Goal: Information Seeking & Learning: Learn about a topic

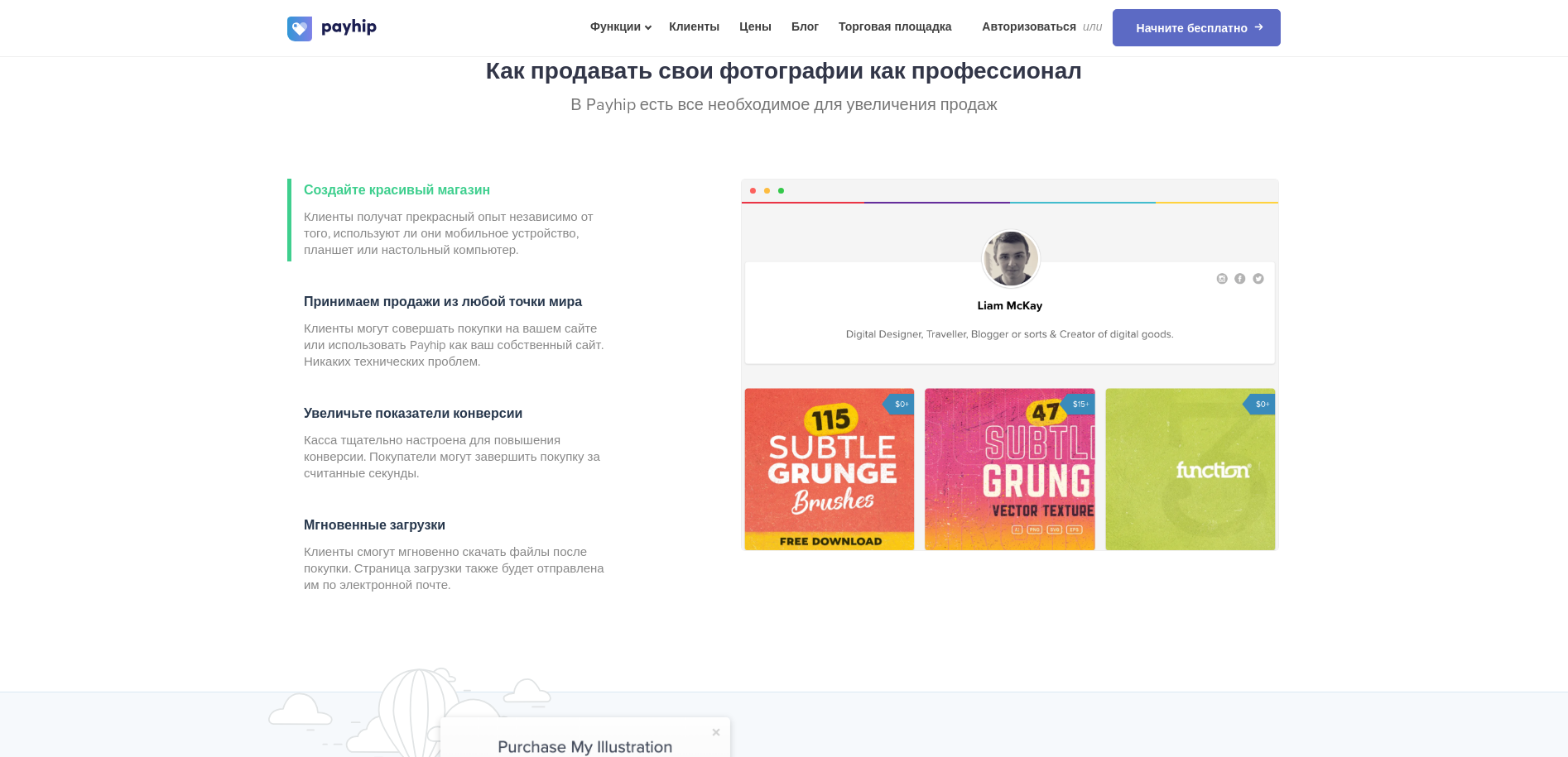
scroll to position [521, 0]
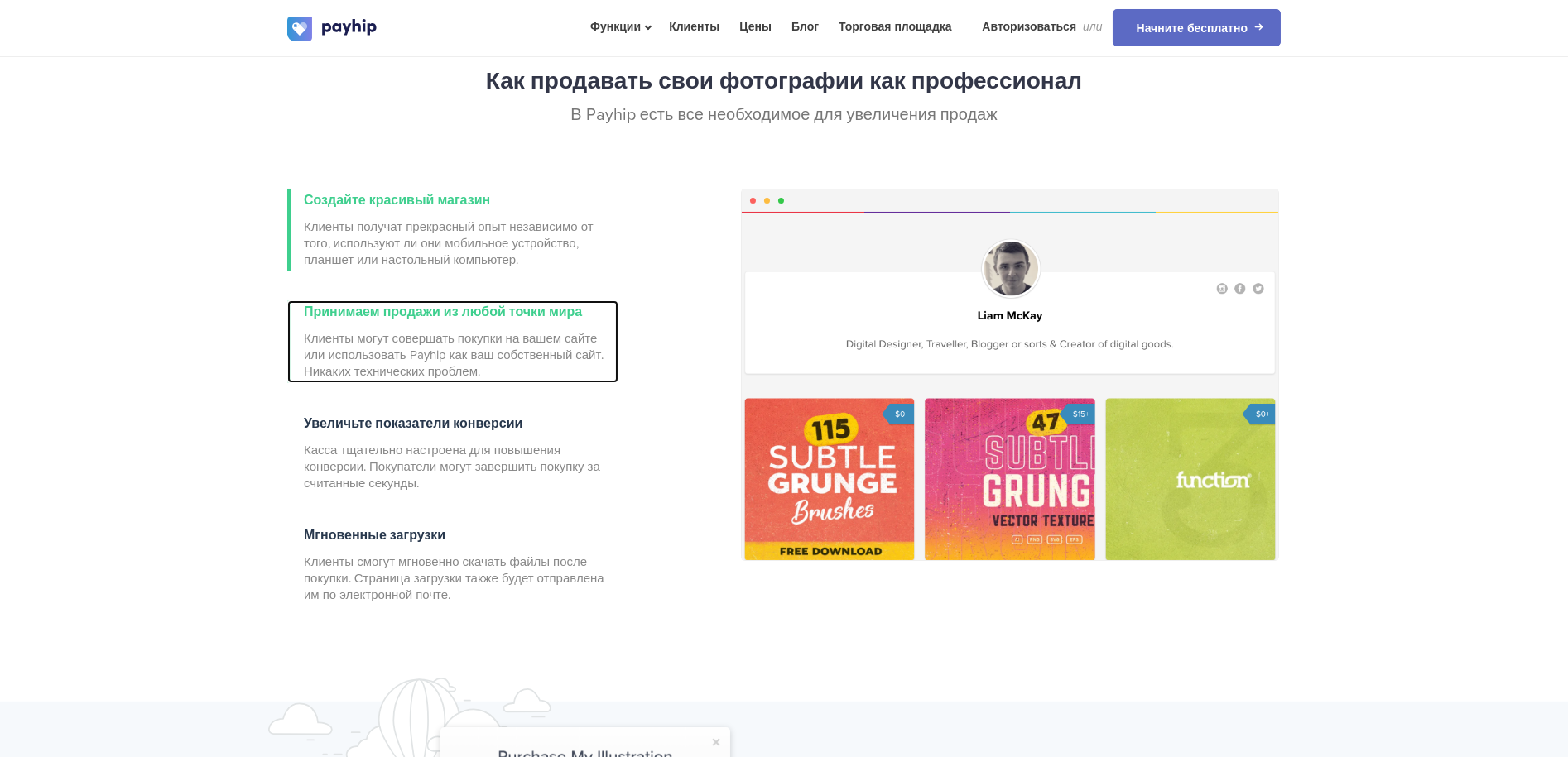
click at [533, 332] on font "Клиенты могут совершать покупки на вашем сайте или использовать Payhip как ваш …" at bounding box center [453, 354] width 300 height 48
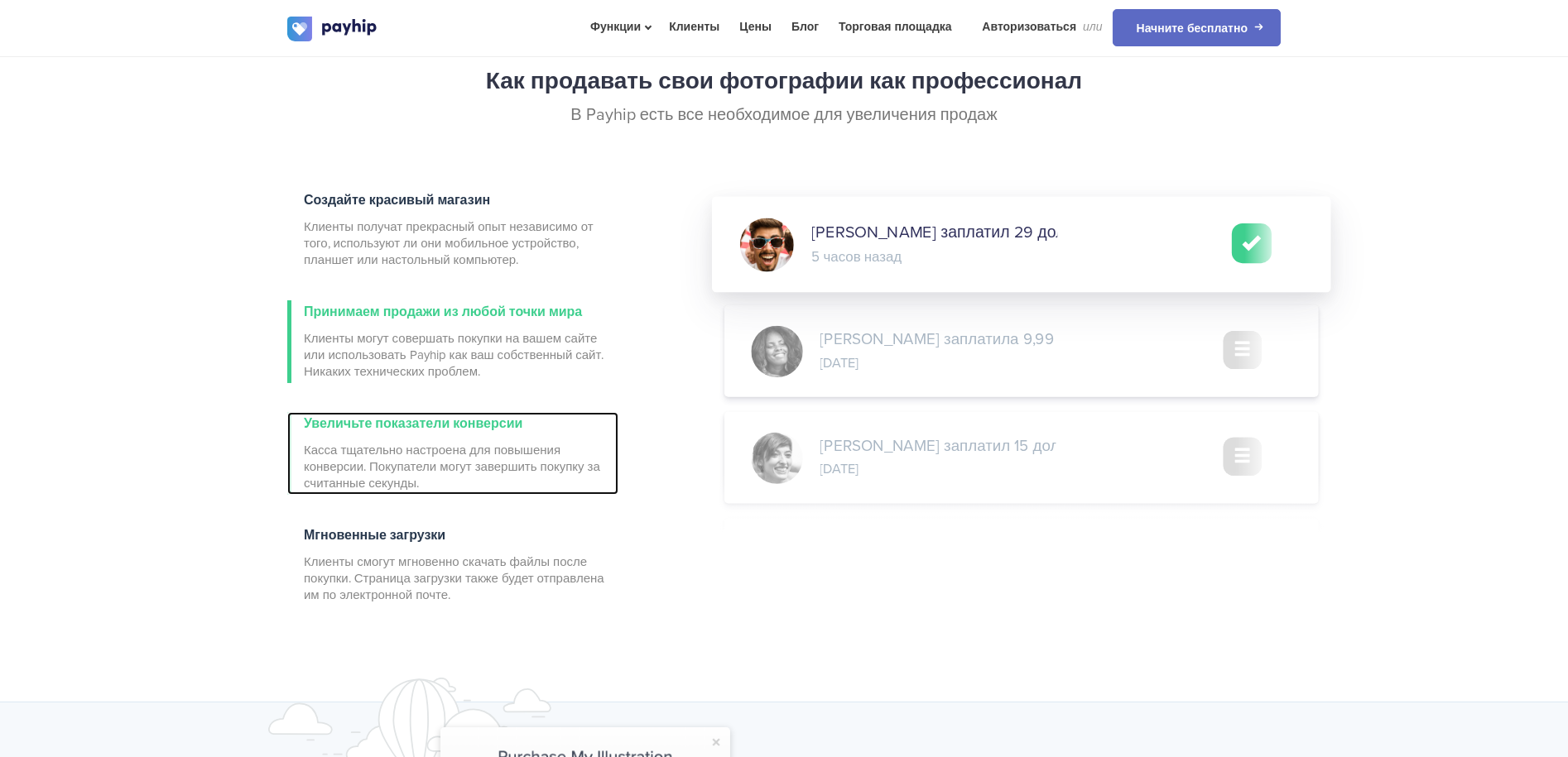
click at [490, 462] on font "Касса тщательно настроена для повышения конверсии. Покупатели могут завершить п…" at bounding box center [452, 466] width 296 height 48
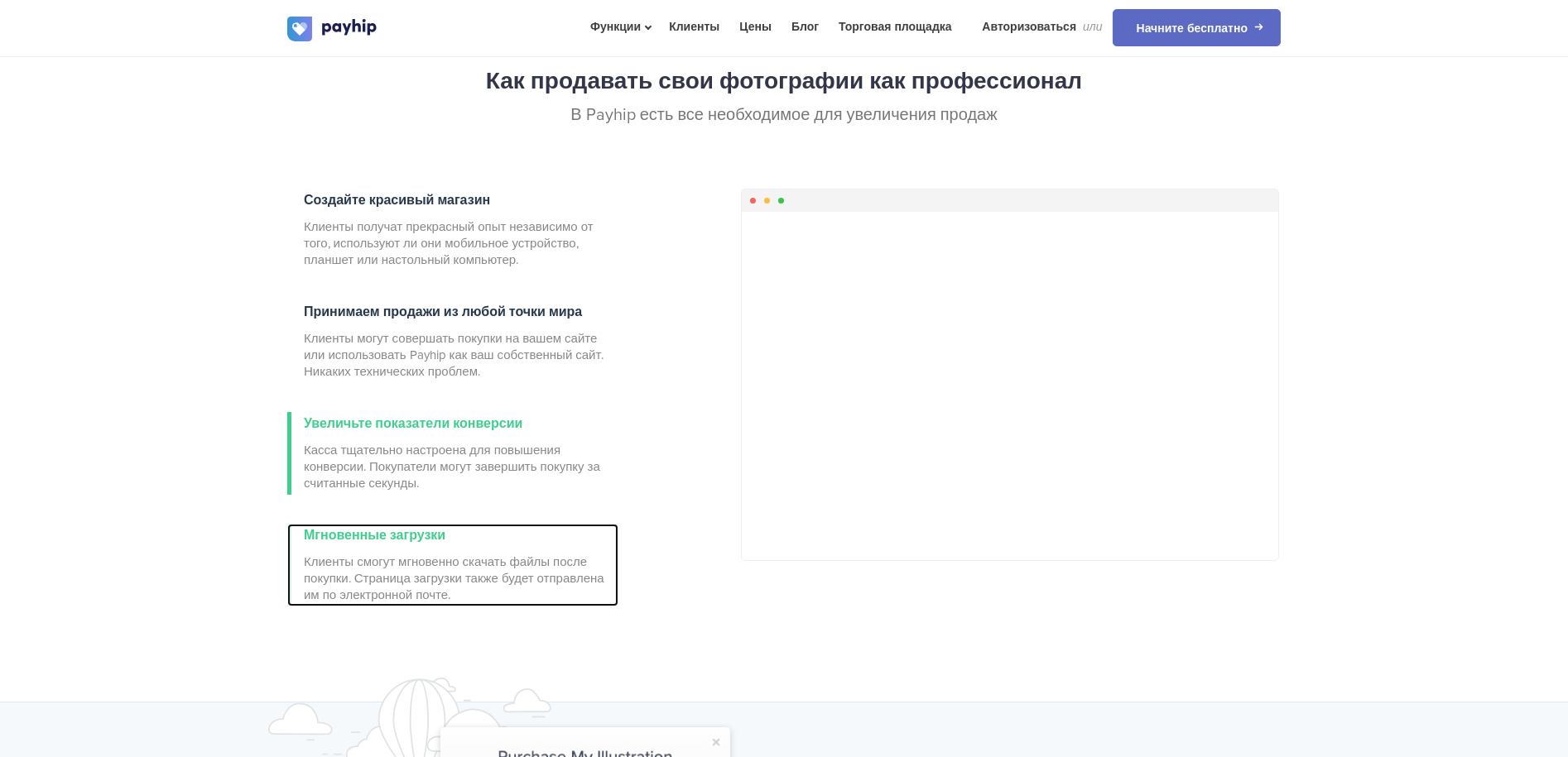
click at [499, 564] on font "Клиенты смогут мгновенно скачать файлы после покупки. Страница загрузки также б…" at bounding box center [454, 578] width 300 height 48
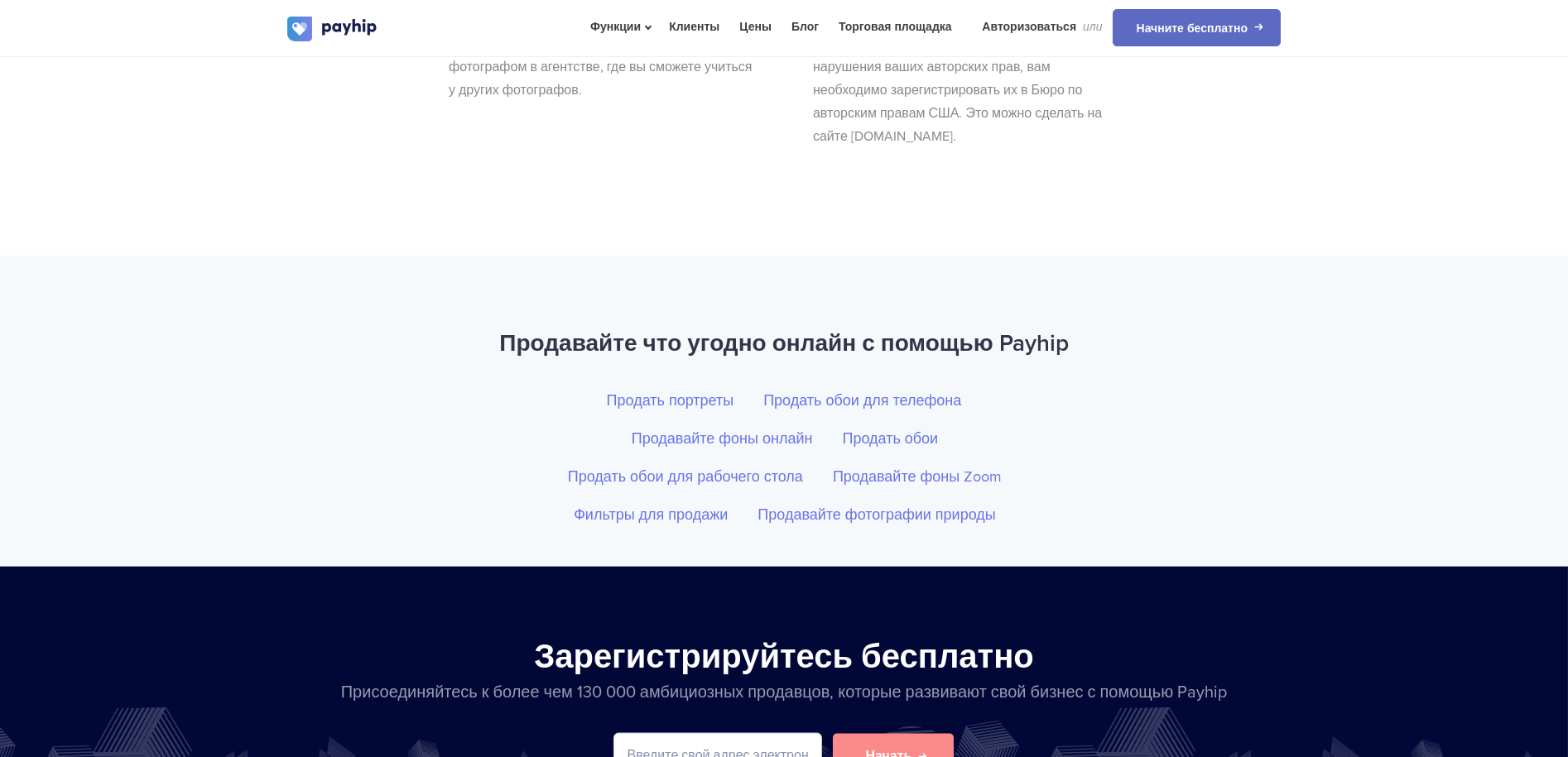
scroll to position [6596, 0]
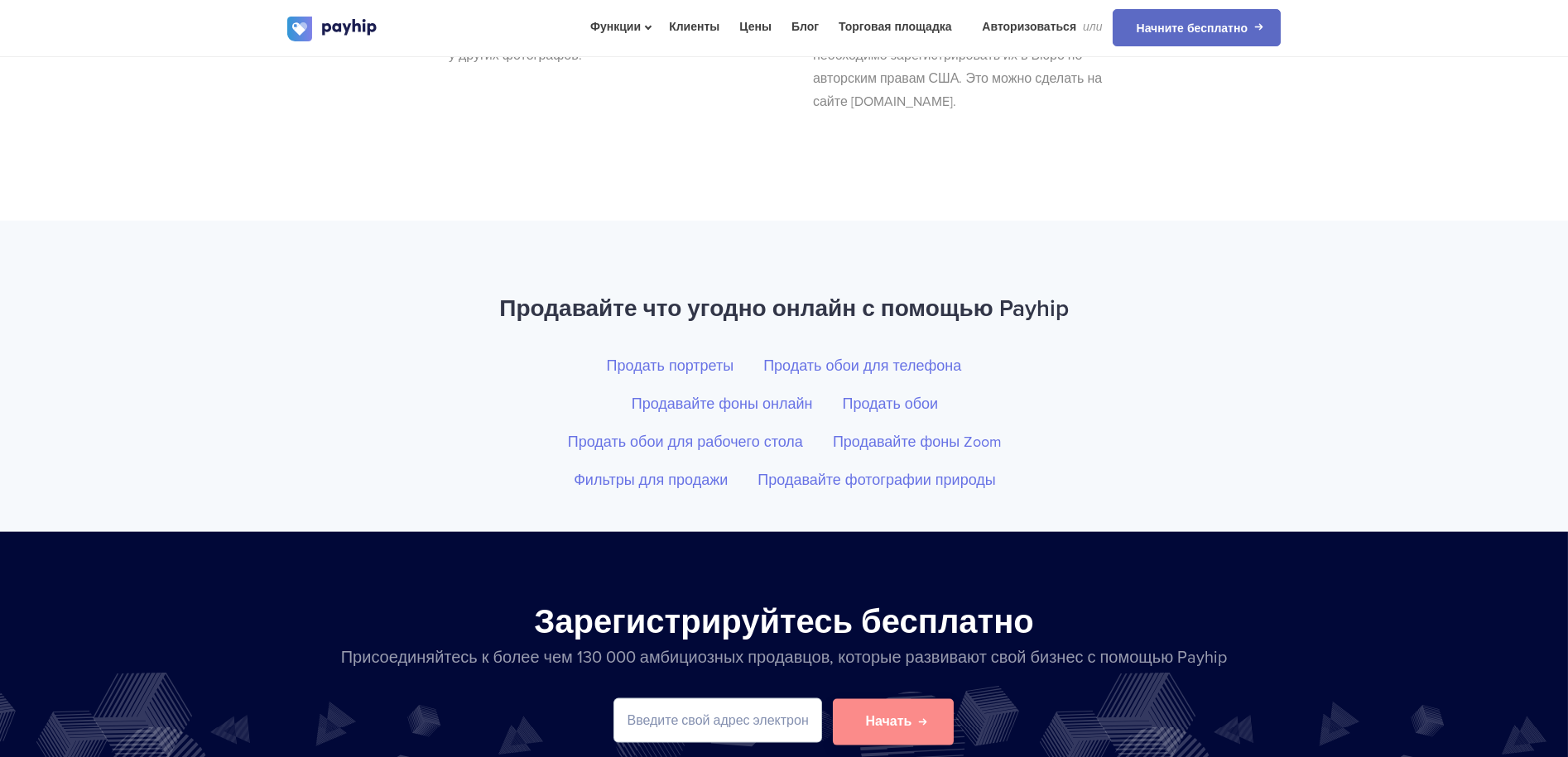
drag, startPoint x: 1078, startPoint y: 282, endPoint x: 499, endPoint y: 283, distance: 579.0
click at [499, 287] on h2 "Продавайте что угодно онлайн с помощью Payhip" at bounding box center [784, 309] width 993 height 44
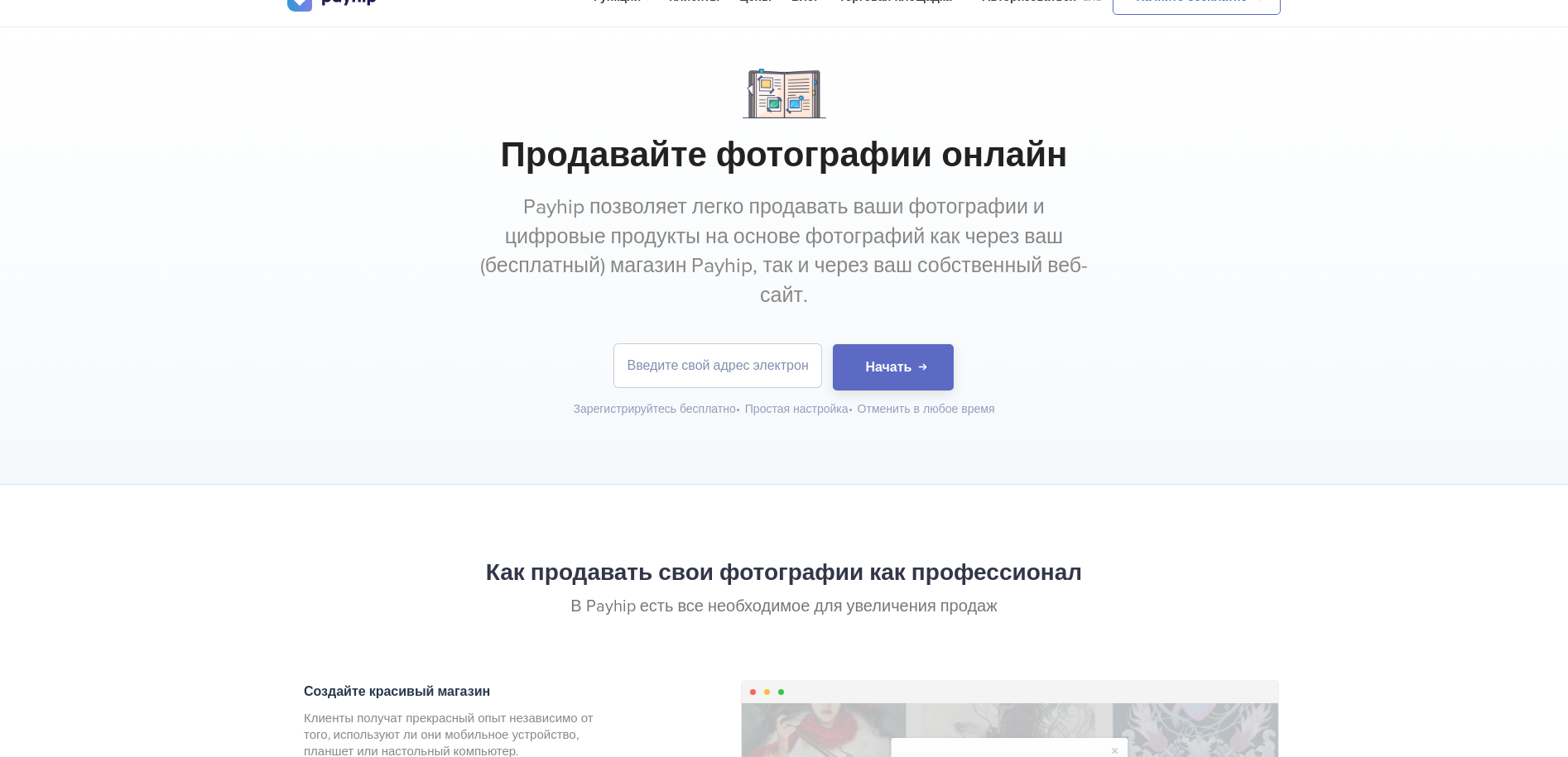
scroll to position [0, 0]
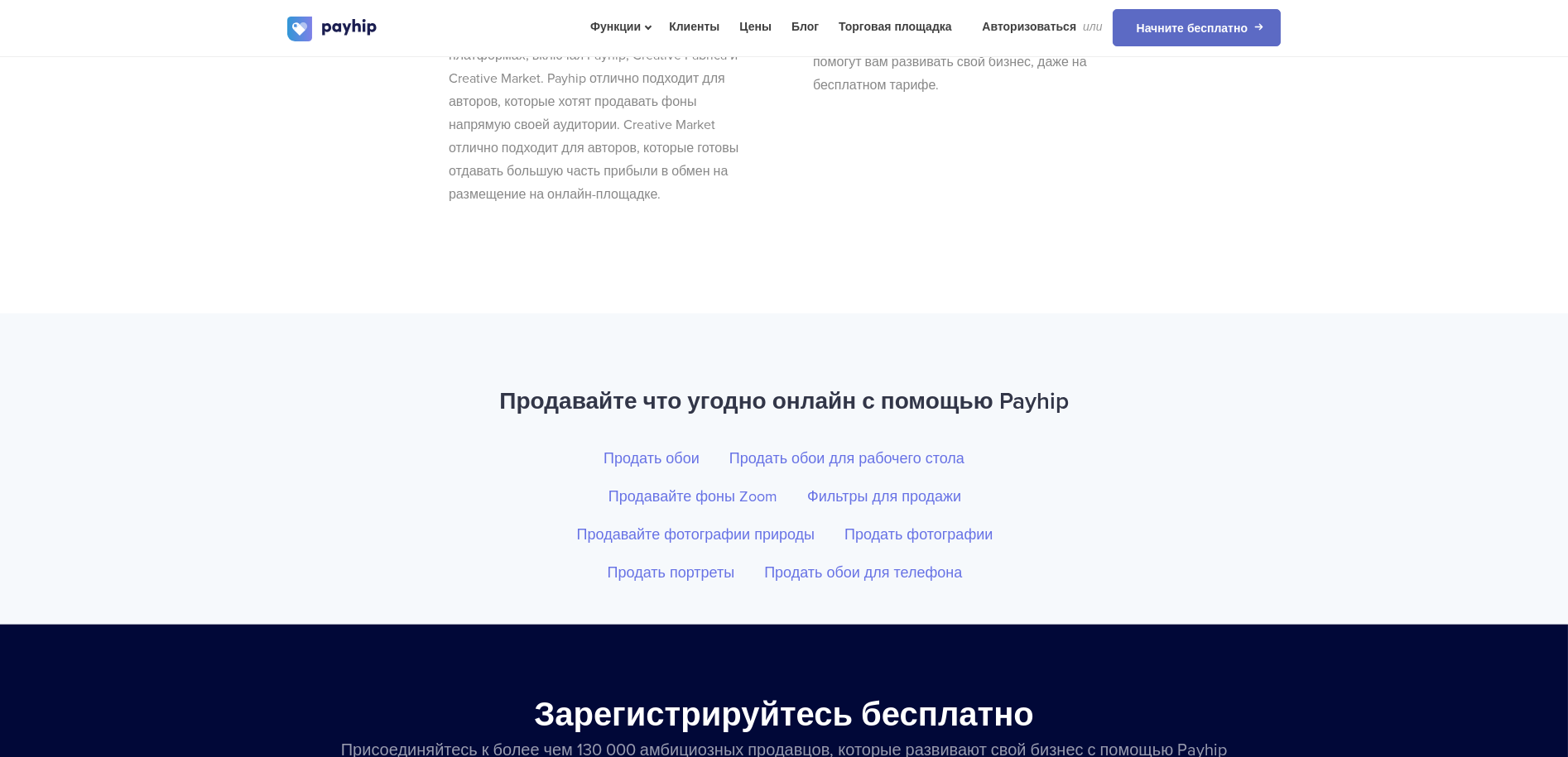
scroll to position [5969, 0]
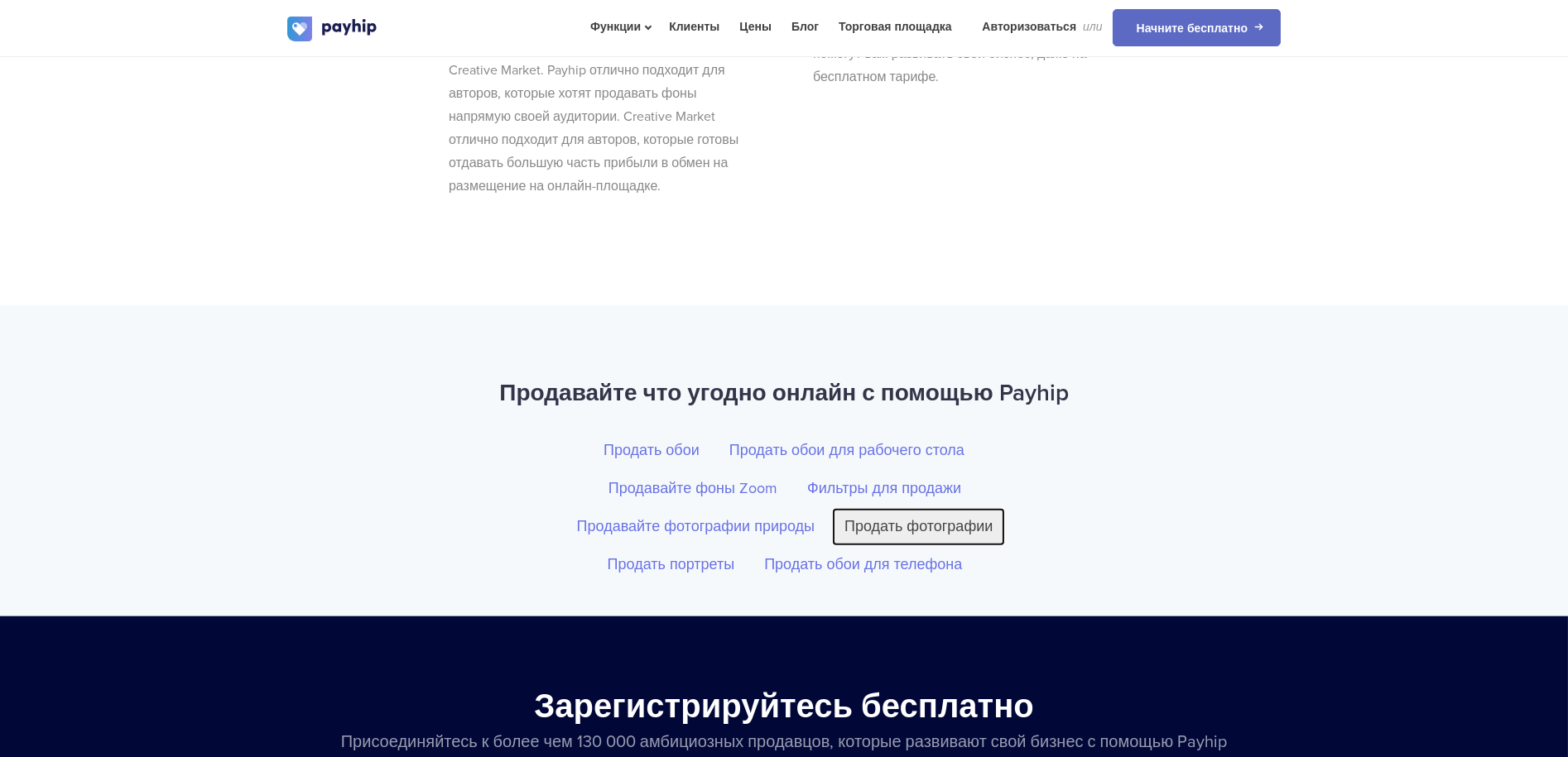
click at [950, 517] on font "Продать фотографии" at bounding box center [919, 526] width 149 height 18
